Goal: Task Accomplishment & Management: Manage account settings

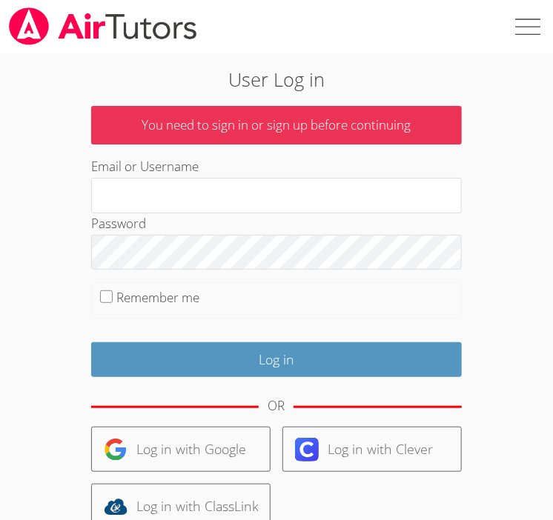
type input "[EMAIL_ADDRESS][DOMAIN_NAME]"
click at [101, 291] on input "Remember me" at bounding box center [106, 297] width 13 height 13
checkbox input "true"
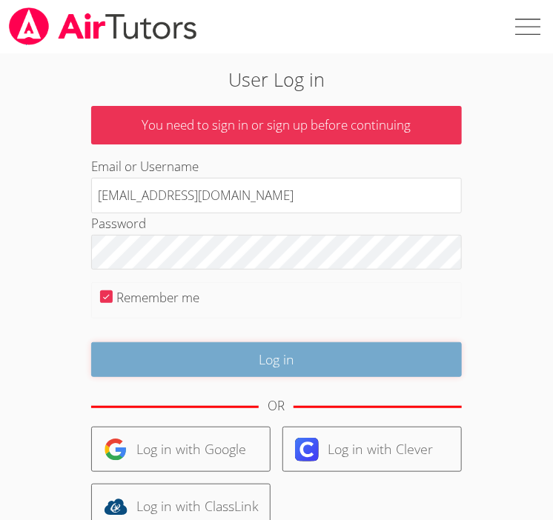
click at [204, 360] on input "Log in" at bounding box center [276, 360] width 371 height 35
